Goal: Task Accomplishment & Management: Use online tool/utility

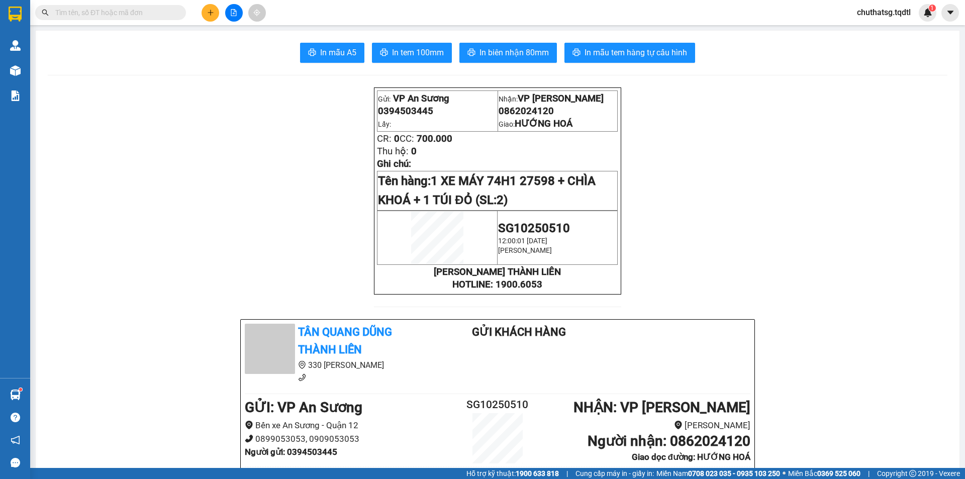
click at [235, 11] on icon "file-add" at bounding box center [233, 12] width 7 height 7
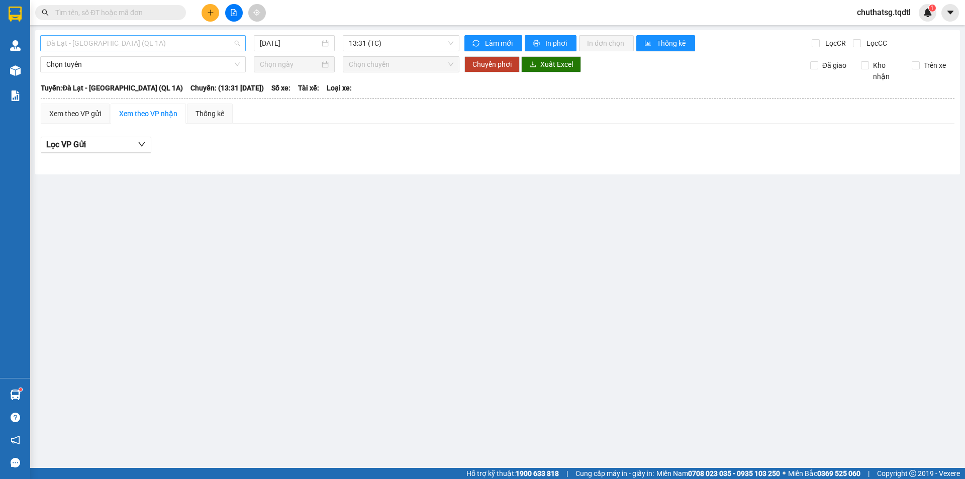
click at [190, 43] on span "Đà Lạt - [GEOGRAPHIC_DATA] (QL 1A)" at bounding box center [142, 43] width 193 height 15
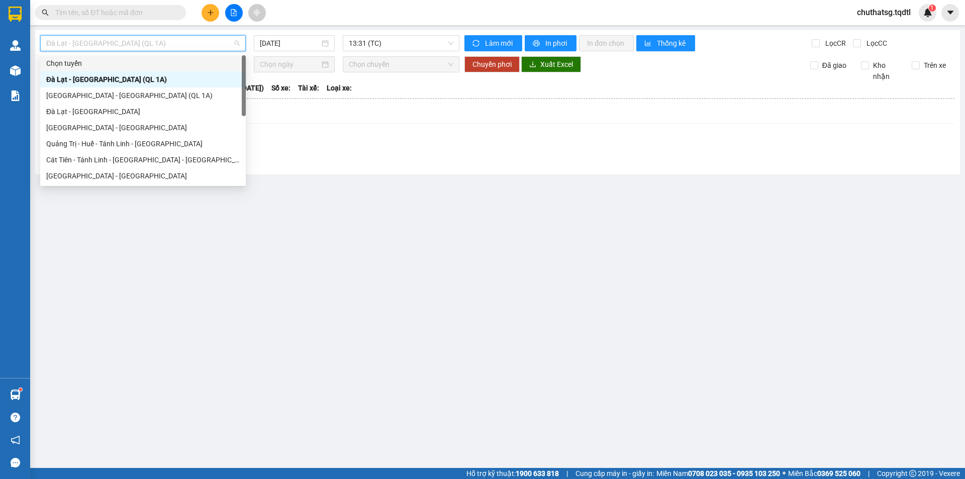
click at [147, 46] on span "Đà Lạt - [GEOGRAPHIC_DATA] (QL 1A)" at bounding box center [142, 43] width 193 height 15
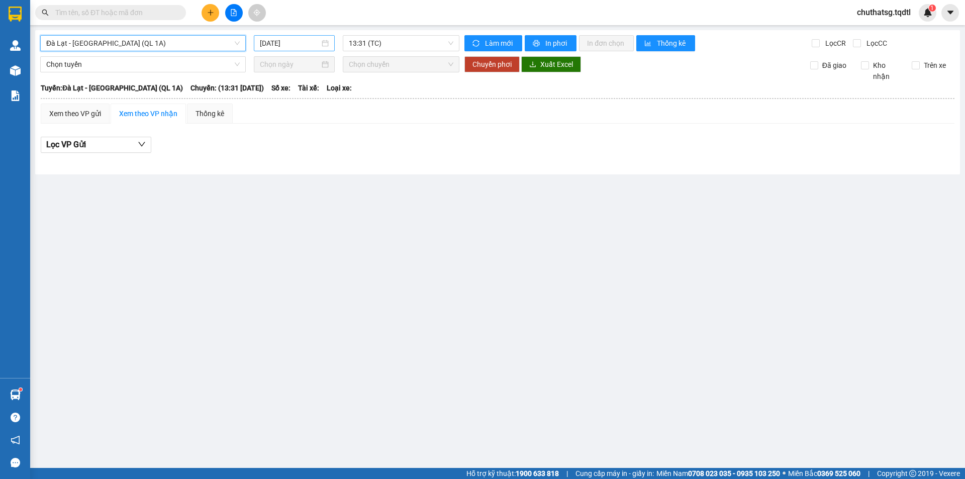
click at [286, 43] on input "[DATE]" at bounding box center [290, 43] width 60 height 11
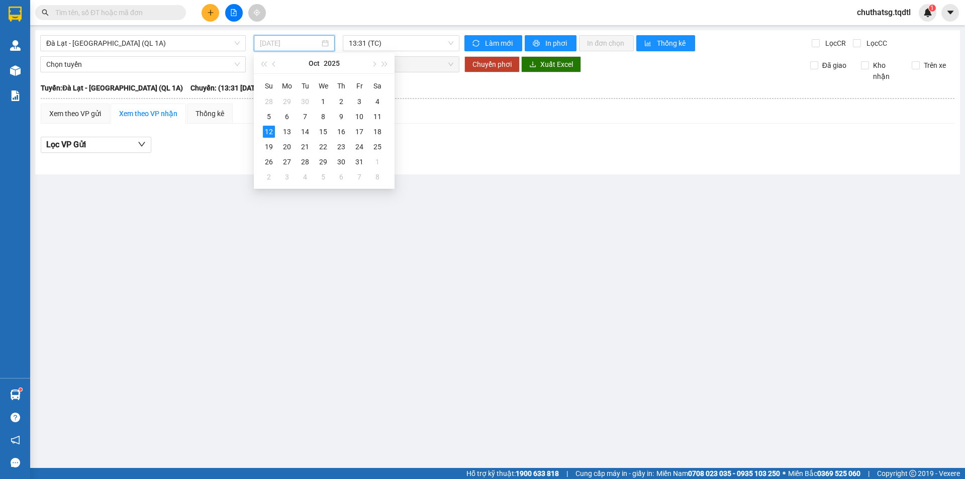
type input "[DATE]"
click at [269, 127] on div "12" at bounding box center [269, 132] width 12 height 12
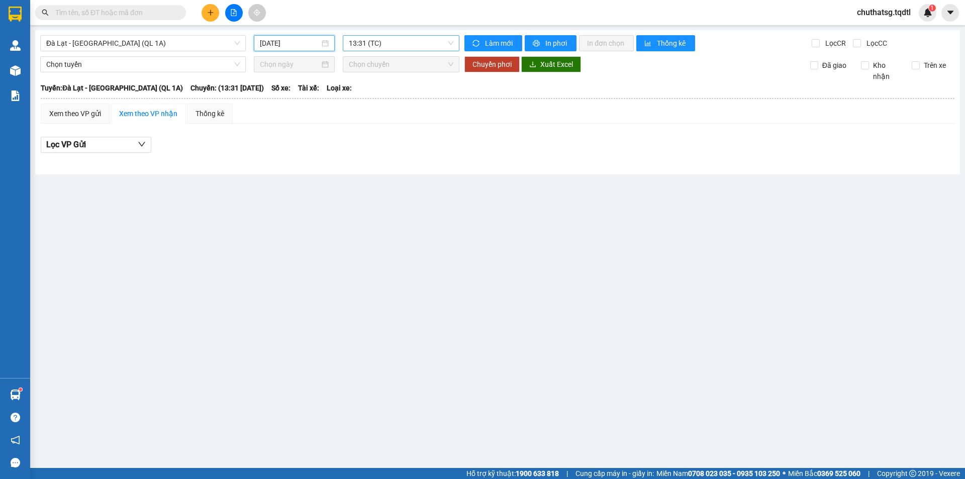
click at [381, 46] on span "13:31 (TC)" at bounding box center [401, 43] width 105 height 15
click at [94, 39] on span "Đà Lạt - [GEOGRAPHIC_DATA] (QL 1A)" at bounding box center [142, 43] width 193 height 15
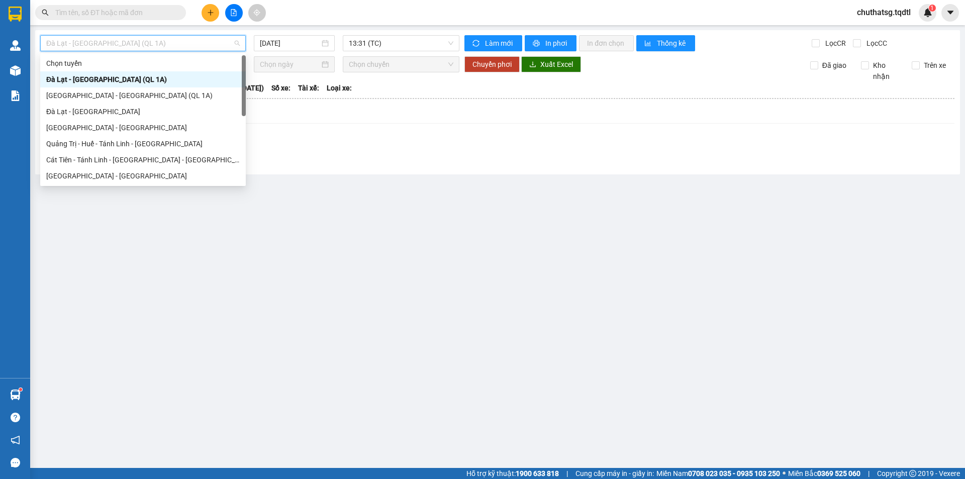
type input "S"
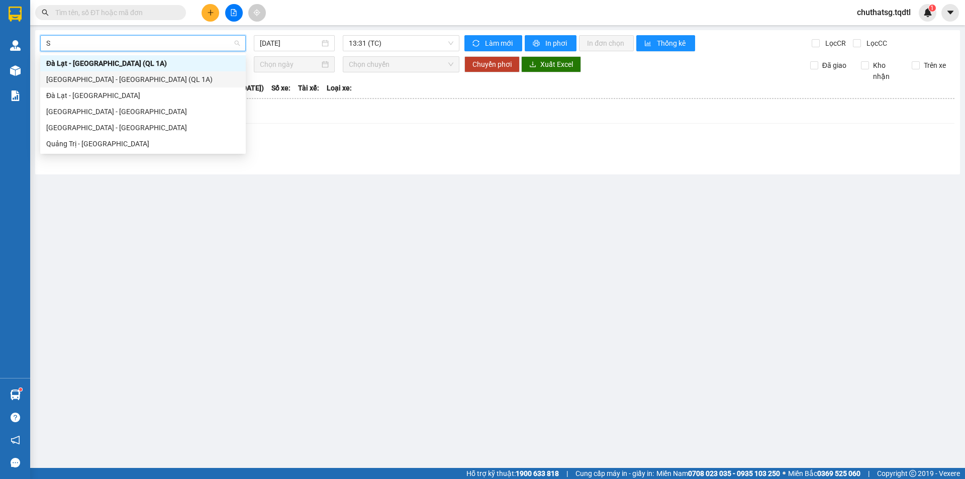
click at [103, 80] on div "[GEOGRAPHIC_DATA] - [GEOGRAPHIC_DATA] (QL 1A)" at bounding box center [142, 79] width 193 height 11
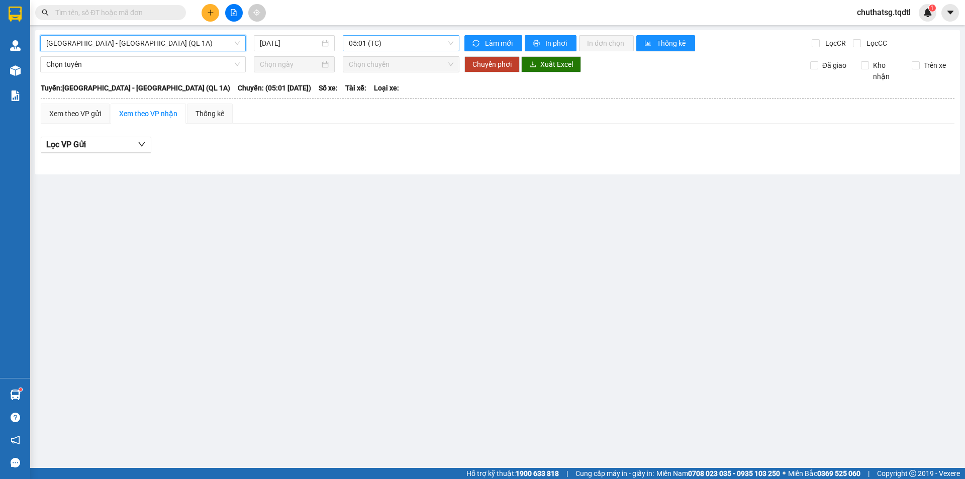
click at [384, 40] on span "05:01 (TC)" at bounding box center [401, 43] width 105 height 15
click at [283, 44] on input "[DATE]" at bounding box center [290, 43] width 60 height 11
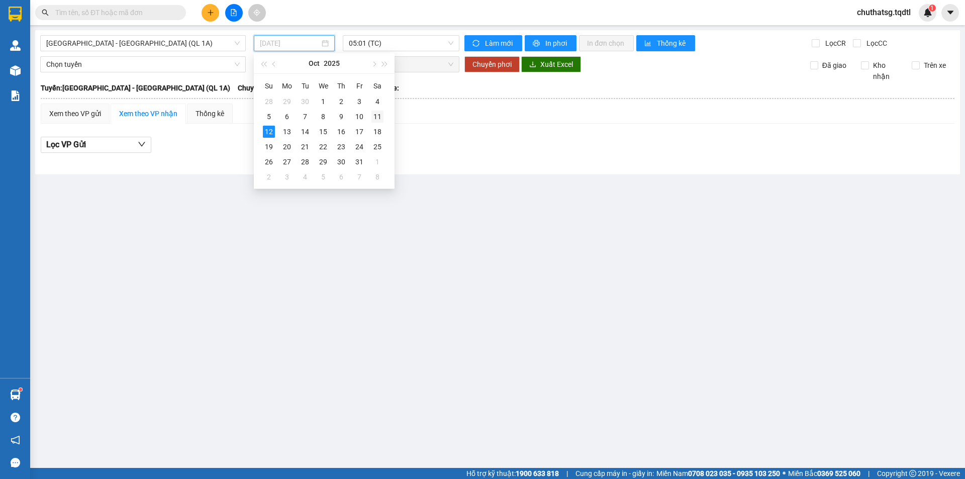
click at [382, 115] on div "11" at bounding box center [377, 117] width 12 height 12
type input "[DATE]"
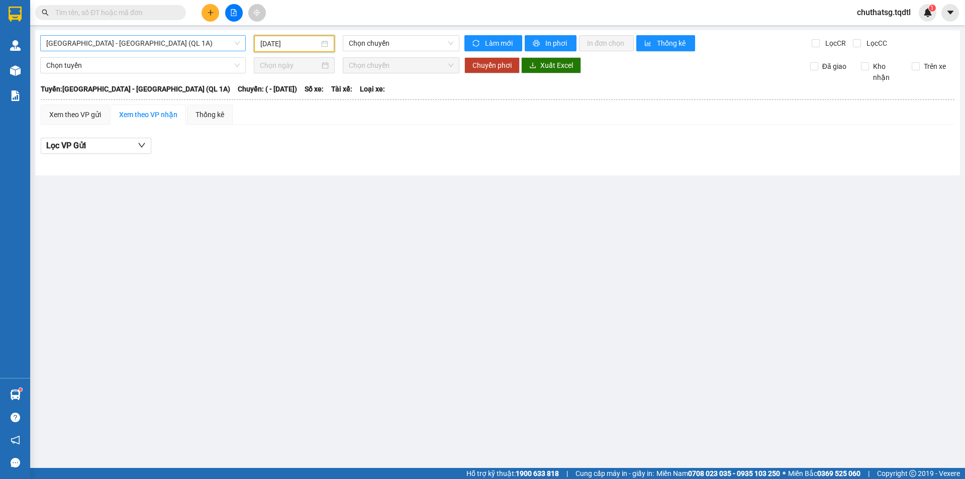
click at [135, 50] on div "[GEOGRAPHIC_DATA] - [GEOGRAPHIC_DATA] (QL 1A)" at bounding box center [143, 43] width 206 height 16
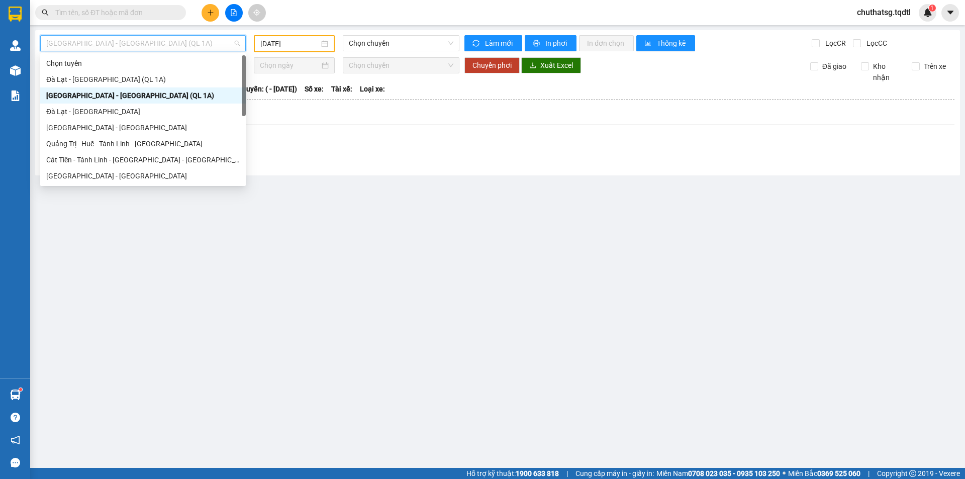
type input "S"
type input "D"
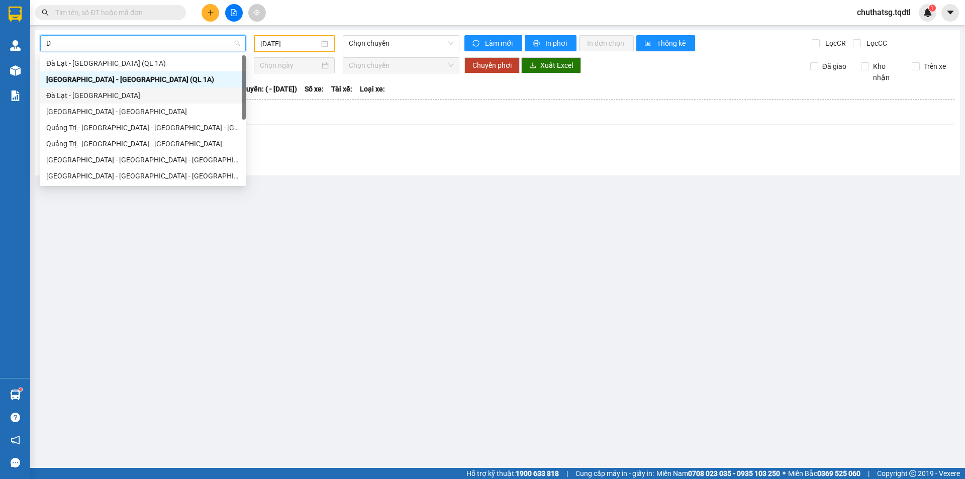
click at [107, 88] on div "Đà Lạt - [GEOGRAPHIC_DATA]" at bounding box center [143, 95] width 206 height 16
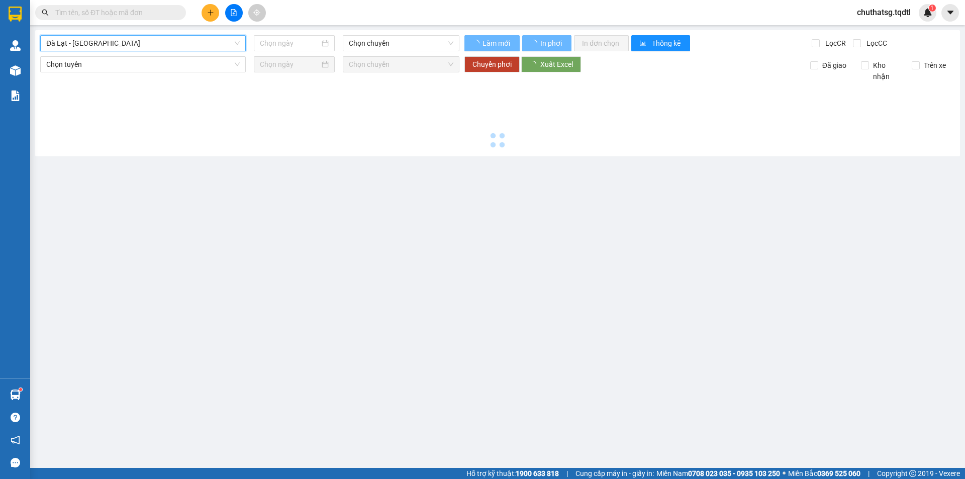
type input "[DATE]"
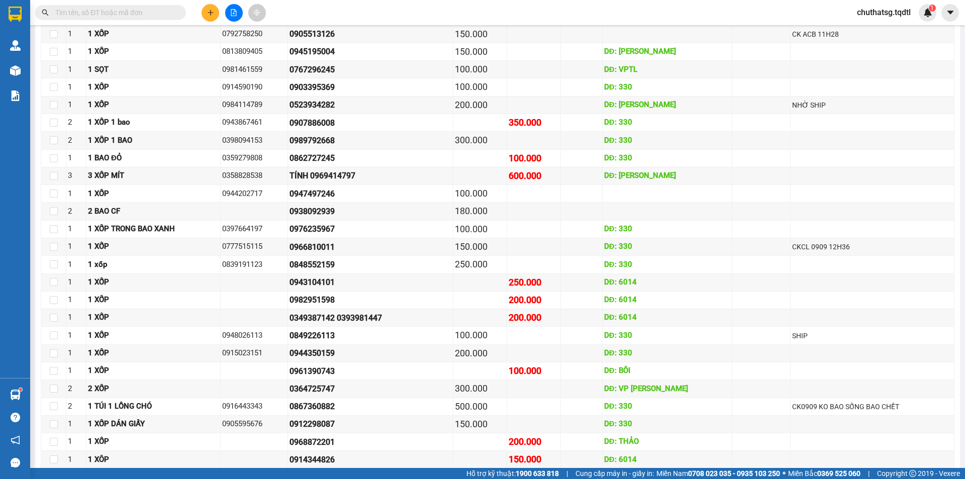
scroll to position [302, 0]
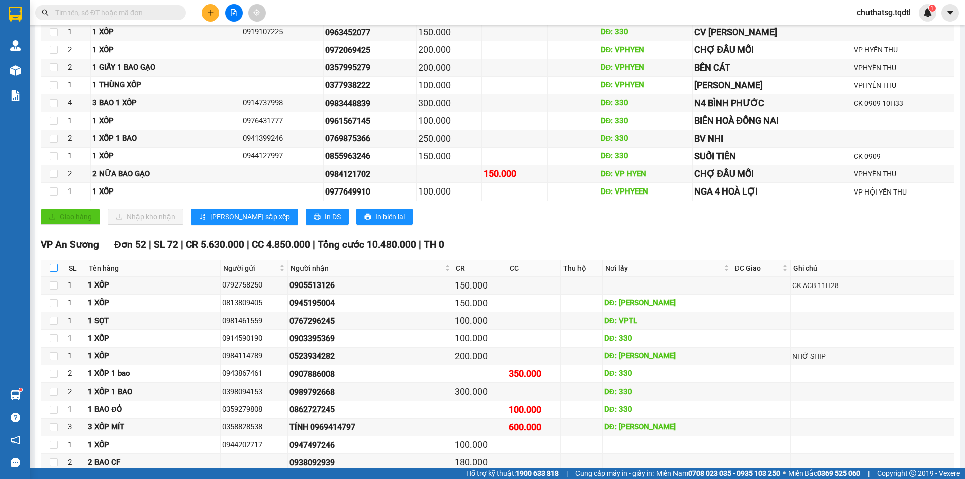
click at [55, 270] on input "checkbox" at bounding box center [54, 268] width 8 height 8
checkbox input "true"
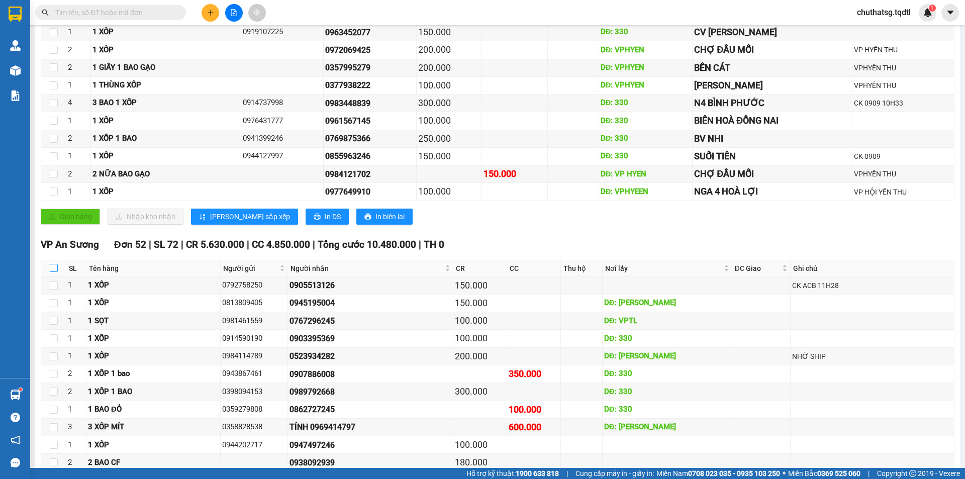
checkbox input "true"
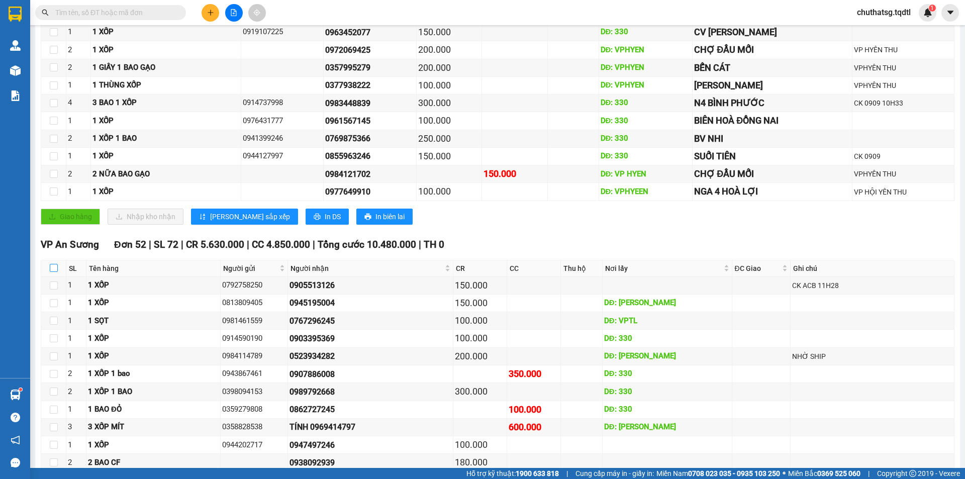
checkbox input "true"
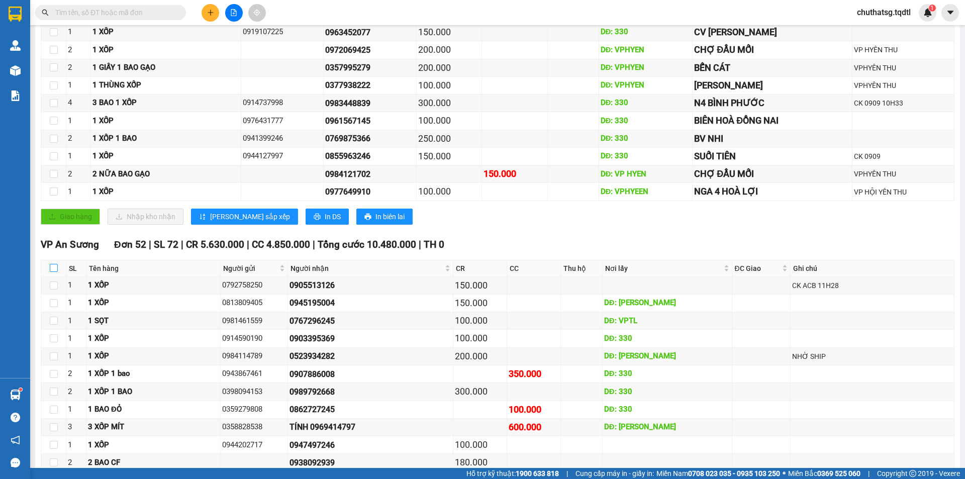
checkbox input "true"
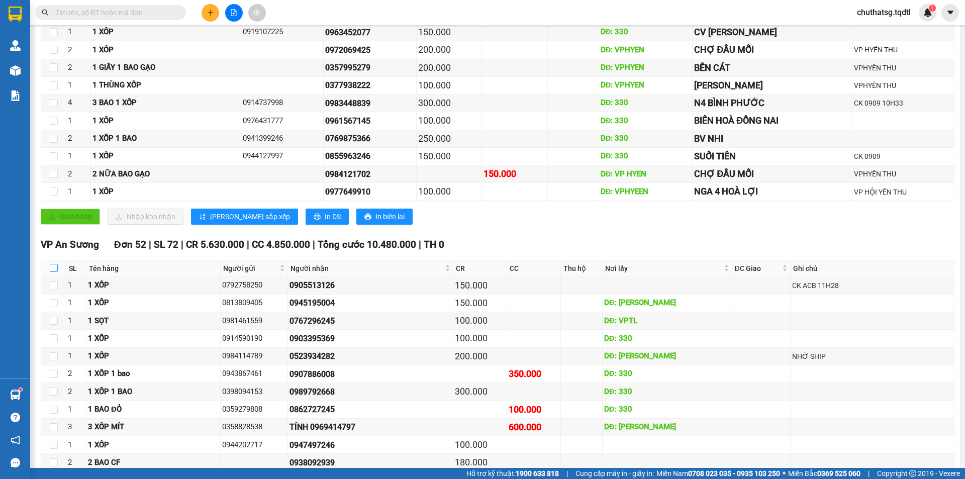
checkbox input "true"
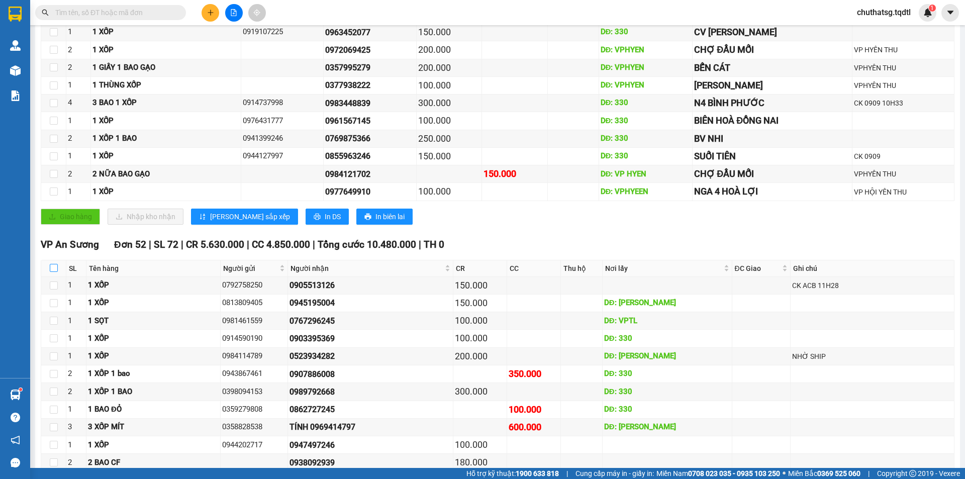
checkbox input "true"
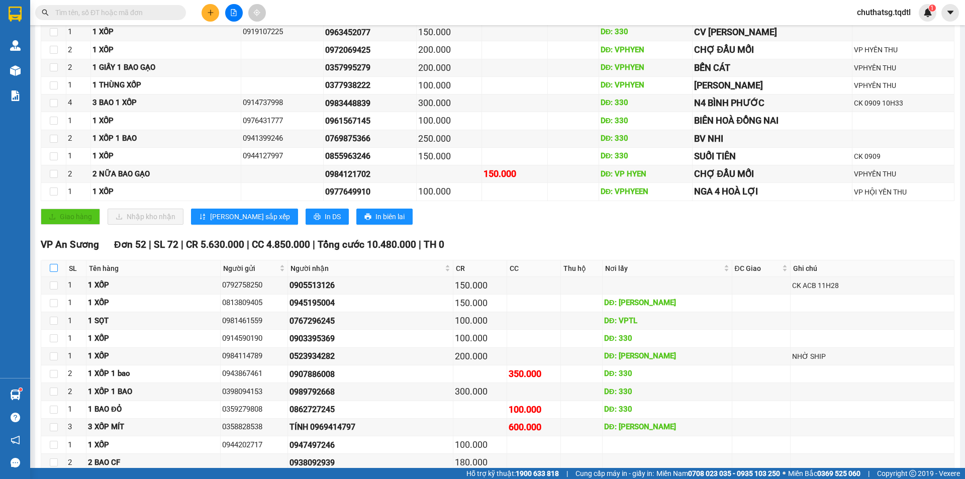
checkbox input "true"
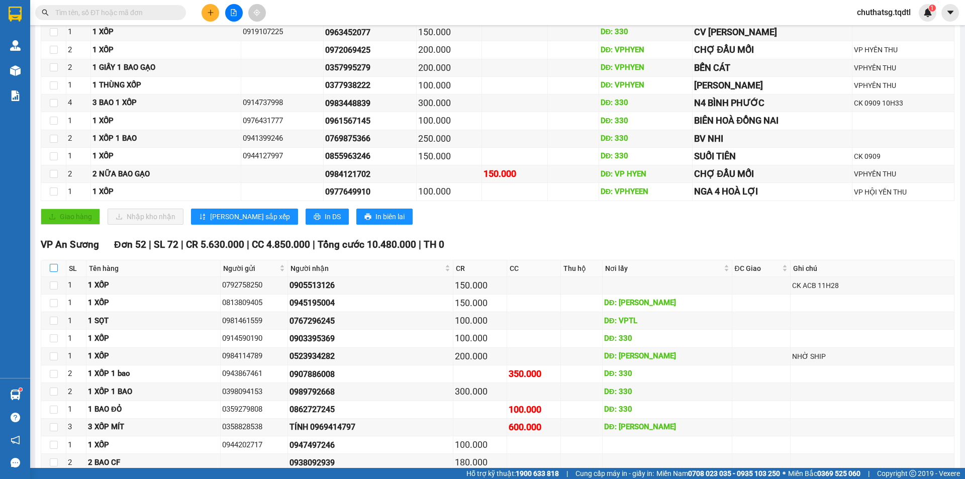
checkbox input "true"
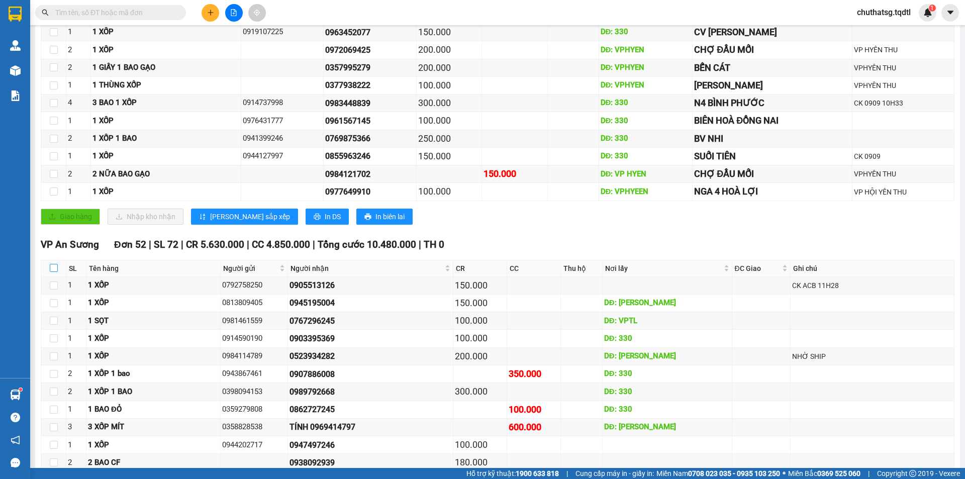
checkbox input "true"
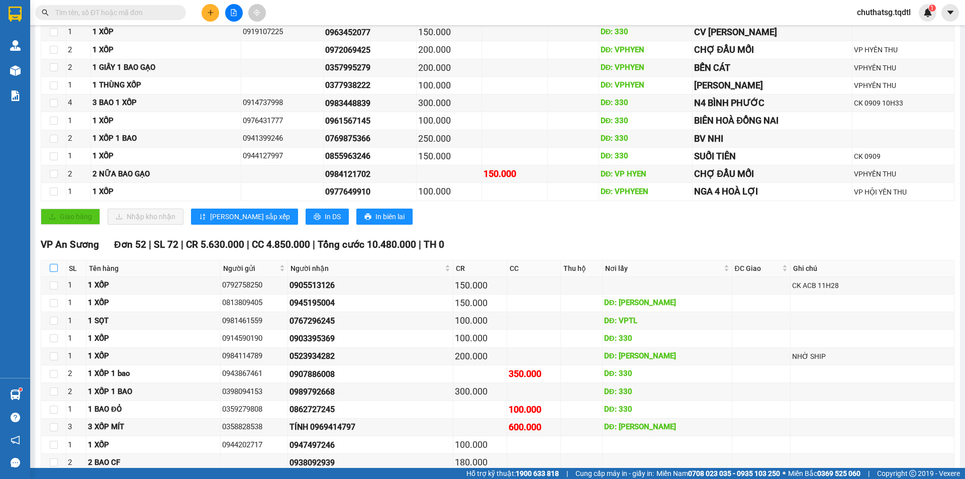
checkbox input "true"
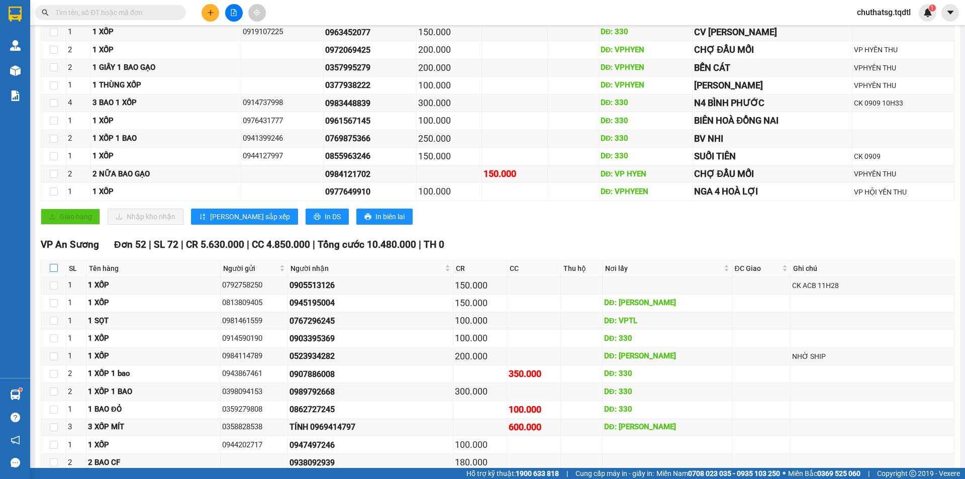
checkbox input "true"
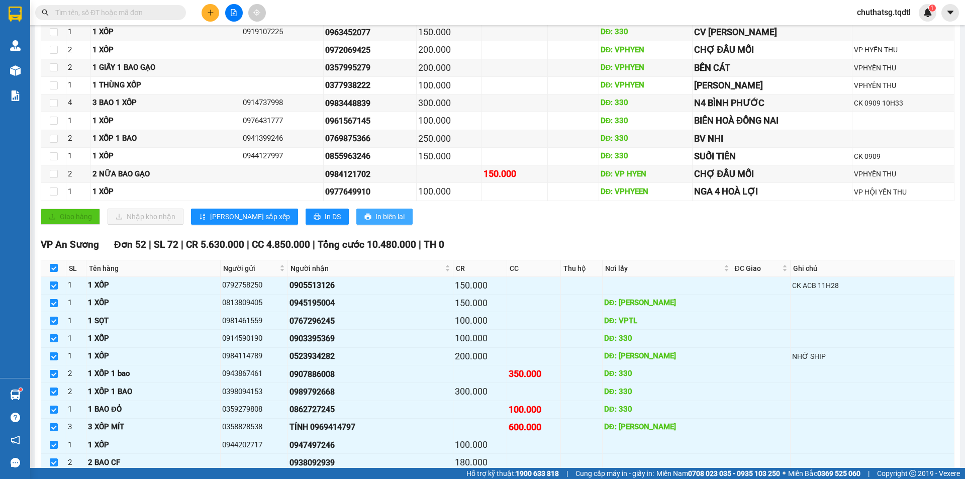
click at [375, 215] on span "In biên lai" at bounding box center [389, 216] width 29 height 11
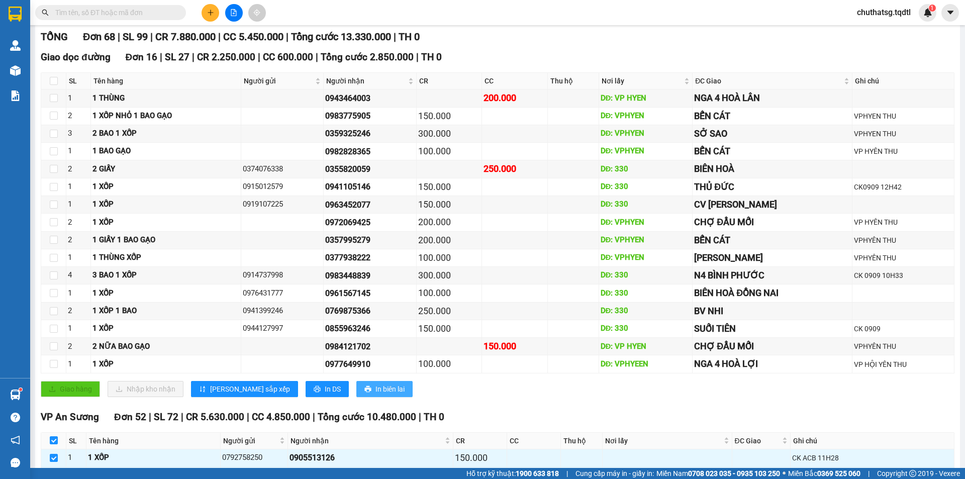
scroll to position [0, 0]
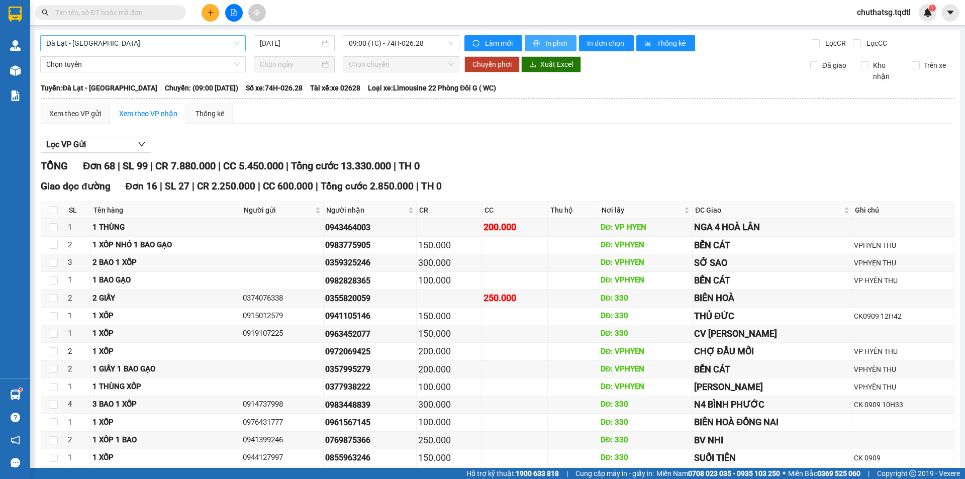
click at [545, 43] on span "In phơi" at bounding box center [556, 43] width 23 height 11
